Goal: Information Seeking & Learning: Learn about a topic

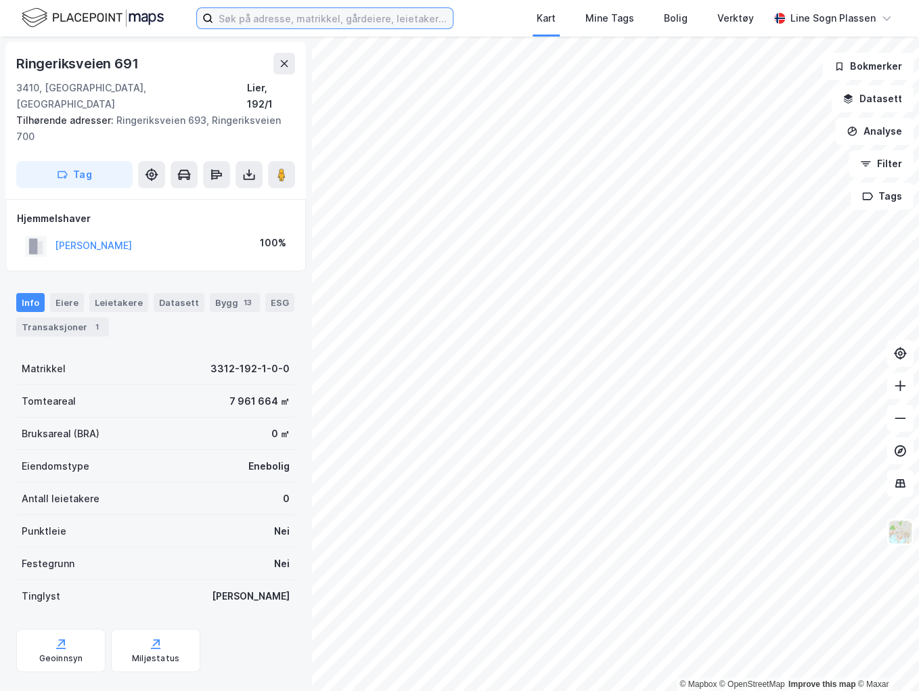
click at [288, 20] on input at bounding box center [333, 18] width 240 height 20
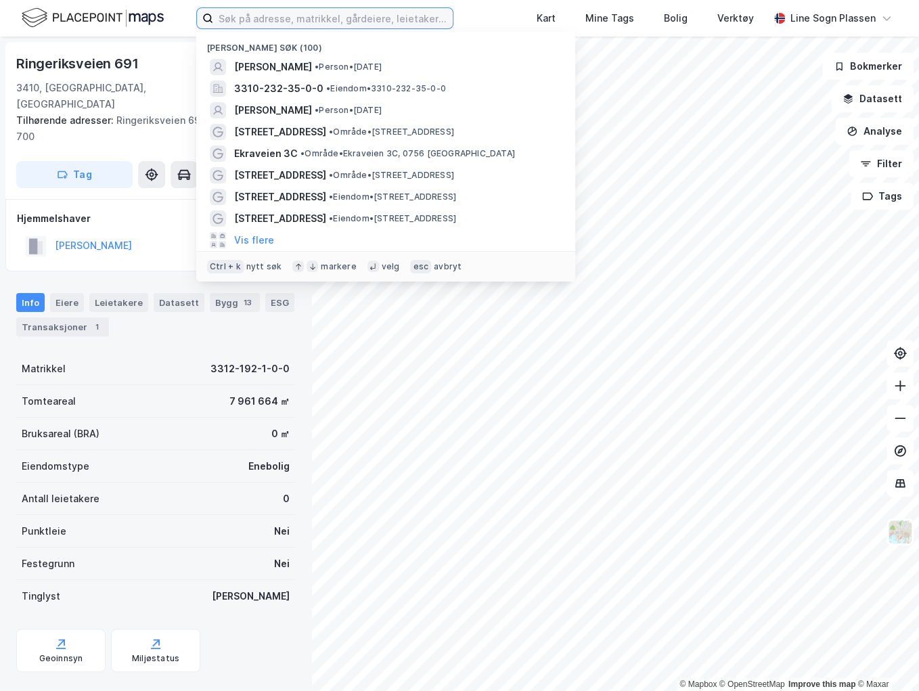
click at [288, 20] on input at bounding box center [333, 18] width 240 height 20
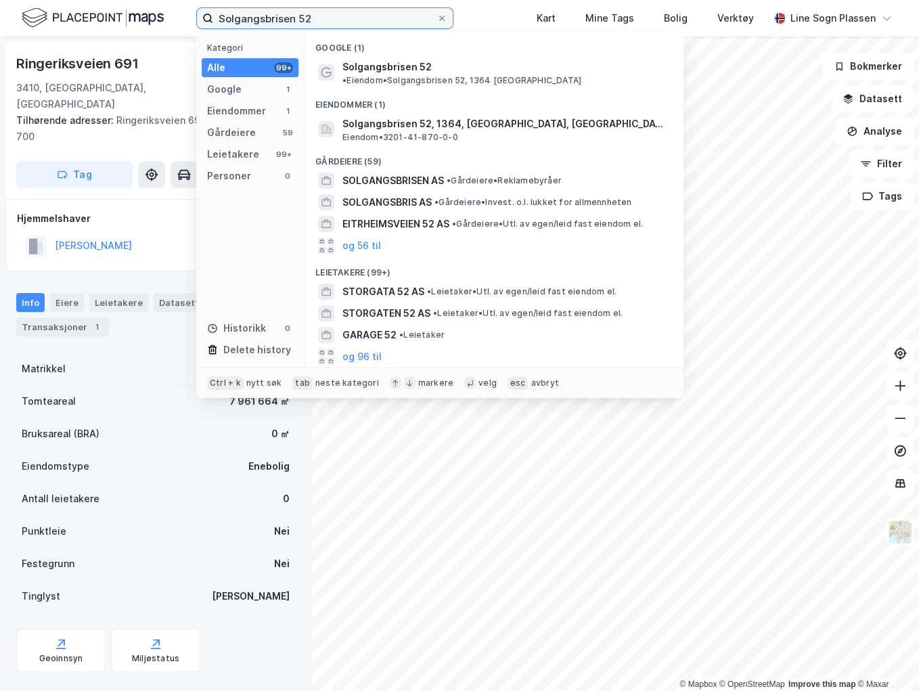
type input "Solgangsbrisen 52"
click at [347, 75] on span "•" at bounding box center [344, 80] width 4 height 10
